Goal: Use online tool/utility: Utilize a website feature to perform a specific function

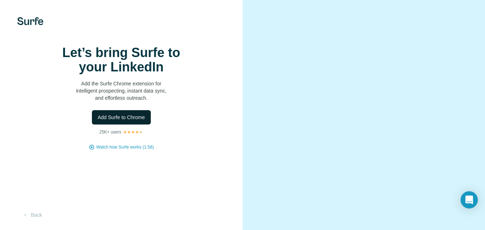
click at [129, 121] on span "Add Surfe to Chrome" at bounding box center [121, 117] width 47 height 7
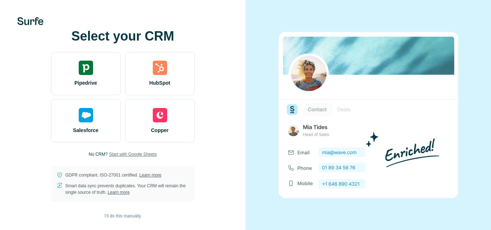
click at [130, 155] on span "Start with Google Sheets" at bounding box center [133, 154] width 48 height 6
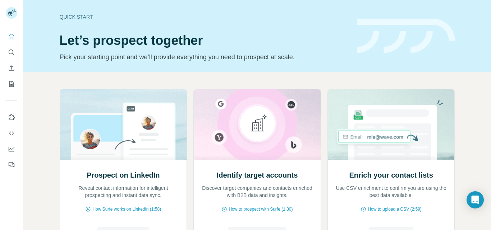
scroll to position [1, 0]
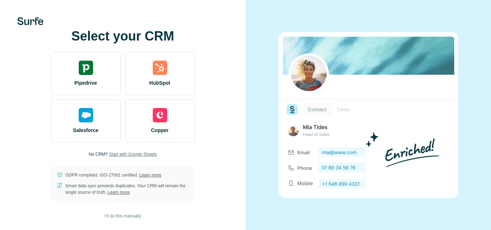
click at [129, 154] on span "Start with Google Sheets" at bounding box center [133, 154] width 48 height 6
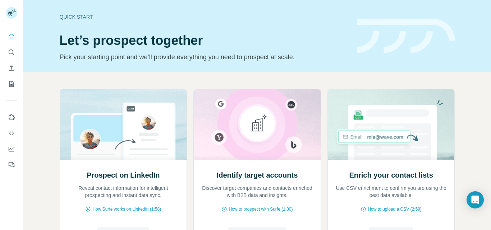
scroll to position [72, 0]
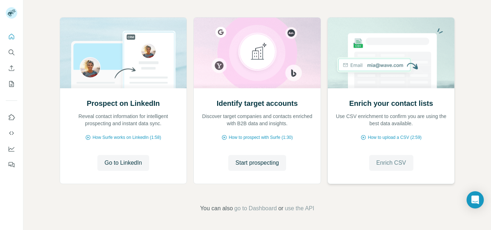
click at [394, 165] on span "Enrich CSV" at bounding box center [391, 163] width 30 height 9
